Goal: Register for event/course

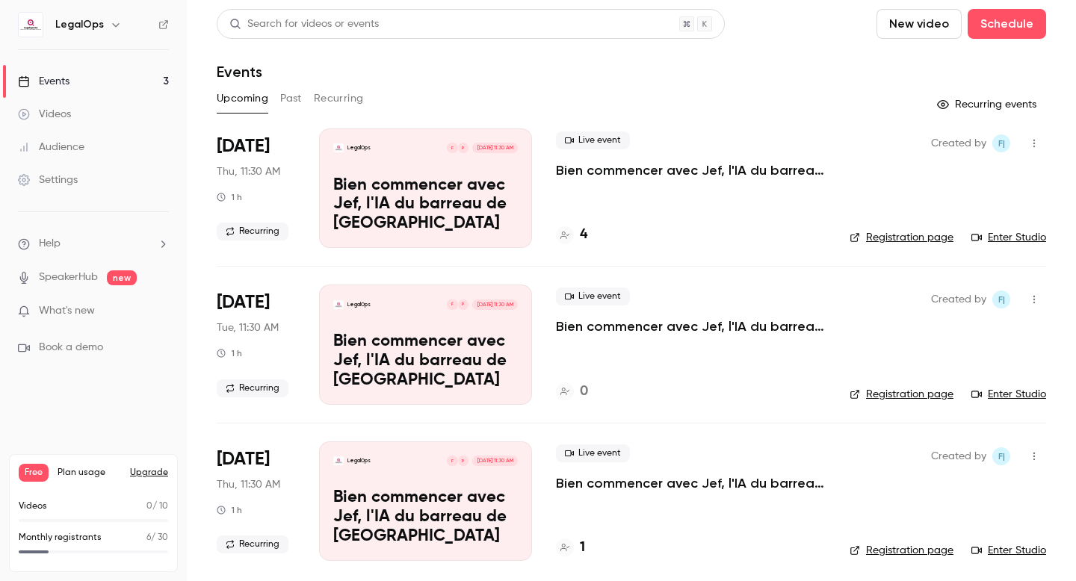
click at [588, 233] on div "4" at bounding box center [691, 235] width 270 height 20
click at [585, 233] on h4 "4" at bounding box center [583, 235] width 7 height 20
